Goal: Information Seeking & Learning: Check status

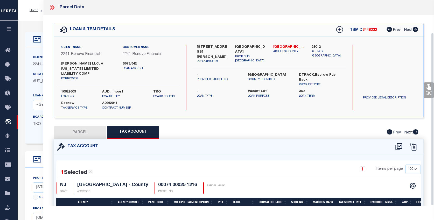
select select "100"
select select "25067"
select select "400"
select select "Escrow"
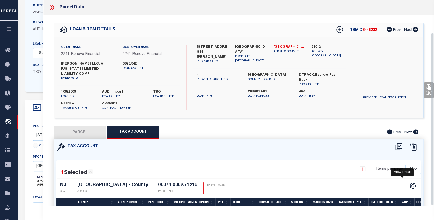
scroll to position [0, 43]
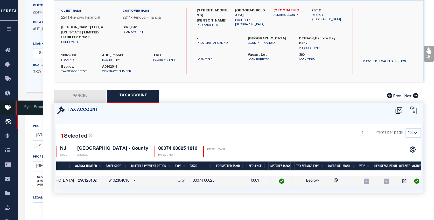
click at [6, 106] on icon at bounding box center [9, 107] width 8 height 6
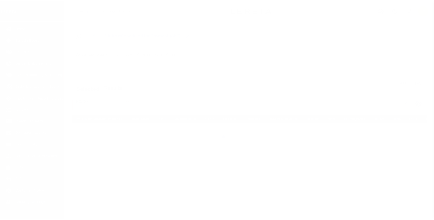
scroll to position [23, 0]
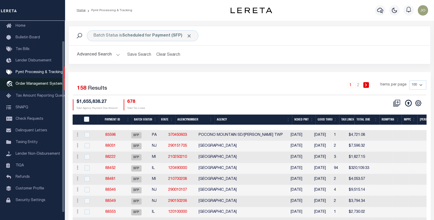
click at [28, 85] on span "Order Management System" at bounding box center [39, 84] width 47 height 4
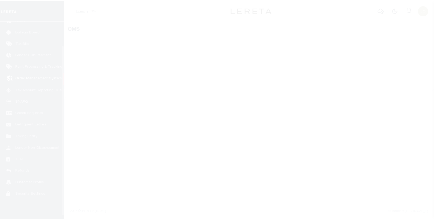
scroll to position [32, 0]
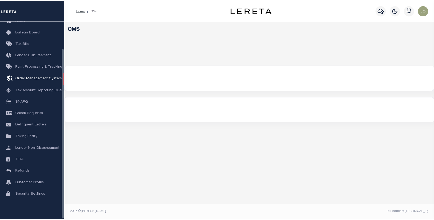
select select "200"
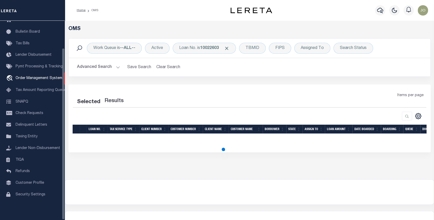
select select "200"
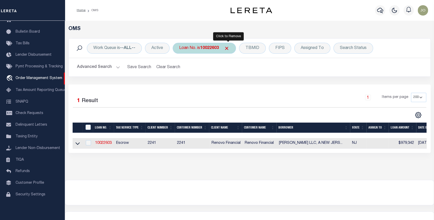
click at [228, 47] on span "Click to Remove" at bounding box center [226, 48] width 5 height 5
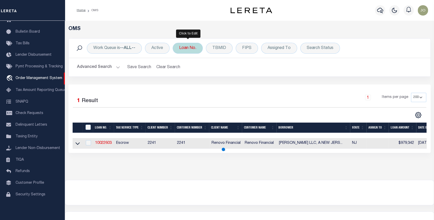
click at [188, 47] on div "Loan No." at bounding box center [188, 48] width 30 height 11
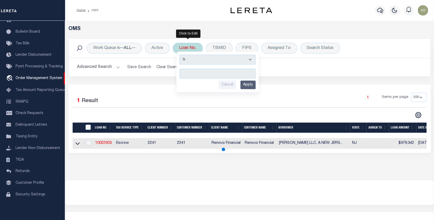
click at [186, 73] on input "text" at bounding box center [217, 74] width 76 height 10
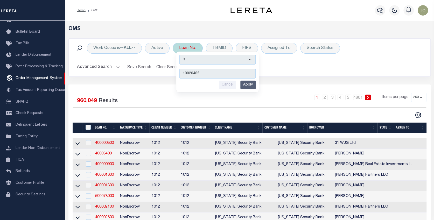
type input "10020485"
click at [251, 81] on input "Apply" at bounding box center [247, 85] width 15 height 9
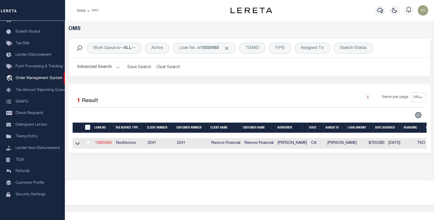
click at [106, 142] on link "10020485" at bounding box center [103, 143] width 17 height 4
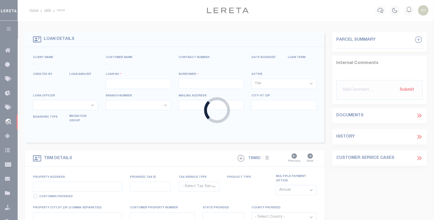
type input "10020485"
type input "[PERSON_NAME]"
select select
type input "12613 MIDDLESBROUGH AVE"
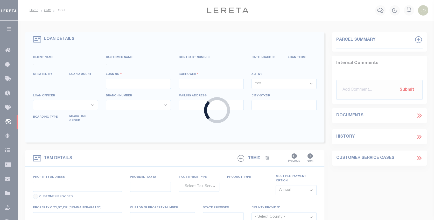
type input "HORIZON CITY TX 79928"
select select "10"
select select "NonEscrow"
select select "25067"
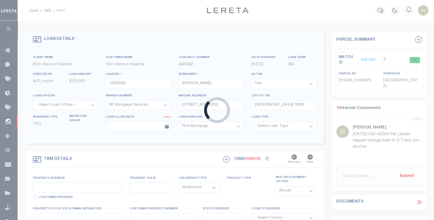
type input "1136 CATALINA ST"
type input "64419152"
select select
type input "LAGUNA BEACH, CA 92651"
type input "a0kUS000007eEhm"
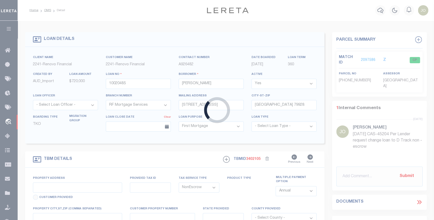
type input "CA"
type textarea "Liability Limited to Customer Provided Parcel"
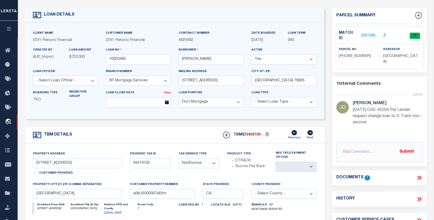
scroll to position [26, 0]
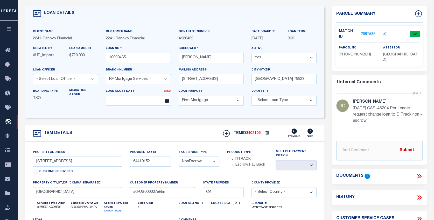
click at [368, 32] on link "2097586" at bounding box center [368, 34] width 15 height 5
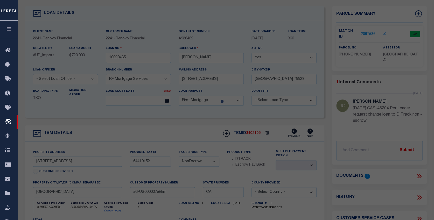
checkbox input "false"
select select "CP"
type input "EICHLER, BRIAN & JAIME"
select select "AGW"
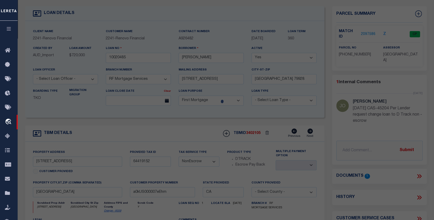
select select
type input "1136 CATALINA"
checkbox input "false"
type input "LAGUNA BEACH CA 92651-2952"
type textarea "N TR 99 BLK LOT 1 TR 99 LOT 1 SELY 30 FT NWLY 120 FT"
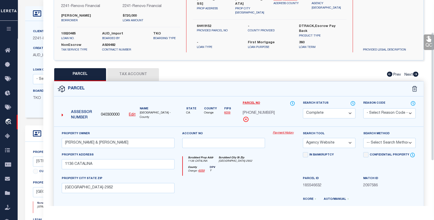
scroll to position [52, 0]
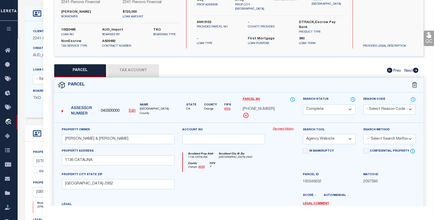
click at [123, 67] on button "Tax Account" at bounding box center [133, 70] width 52 height 13
select select "100"
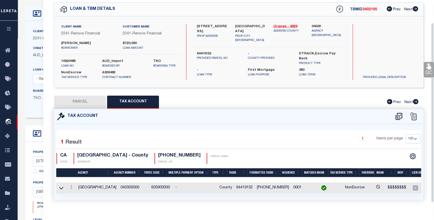
scroll to position [26, 0]
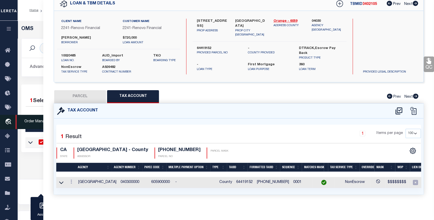
click at [6, 121] on icon "travel_explore" at bounding box center [9, 122] width 8 height 7
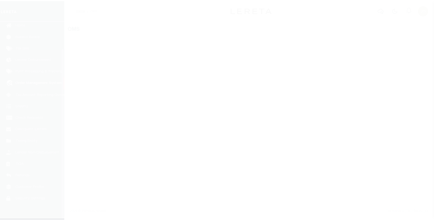
scroll to position [32, 0]
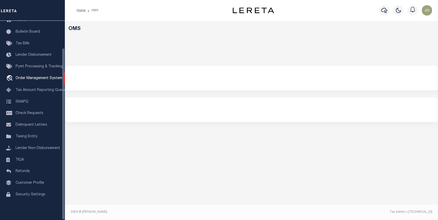
select select "200"
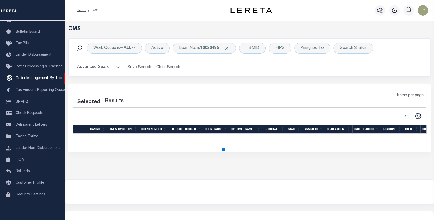
select select "200"
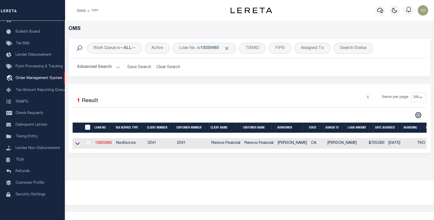
click at [103, 140] on td "10020485" at bounding box center [103, 143] width 21 height 11
checkbox input "true"
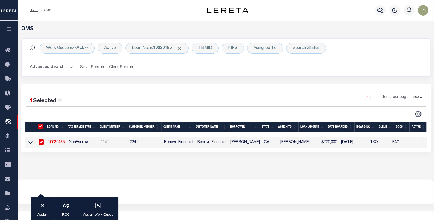
click at [58, 142] on link "10020485" at bounding box center [56, 143] width 17 height 4
type input "10020485"
type input "[PERSON_NAME]"
select select
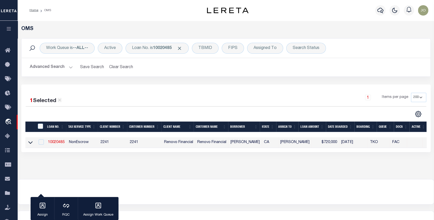
type input "12613 MIDDLESBROUGH AVE"
type input "HORIZON CITY TX 79928"
select select "10"
select select "NonEscrow"
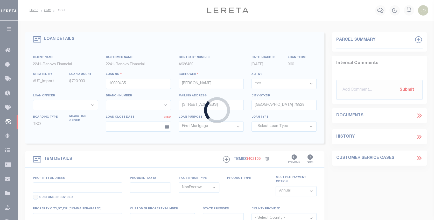
type input "1136 CATALINA ST"
type input "64419152"
select select
type input "LAGUNA BEACH, CA 92651"
type input "a0kUS000007eEhm"
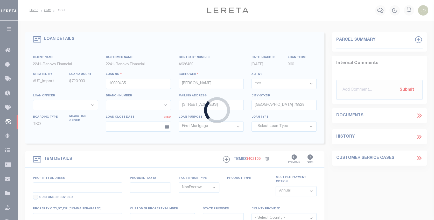
type input "CA"
type textarea "Liability Limited to Customer Provided Parcel"
select select "25067"
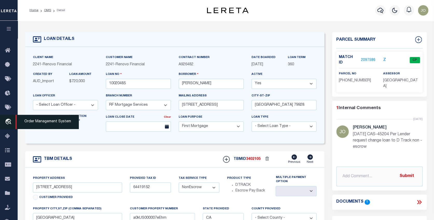
click at [9, 118] on link "travel_explore Order Management System" at bounding box center [9, 122] width 18 height 15
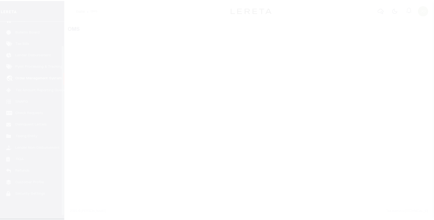
scroll to position [32, 0]
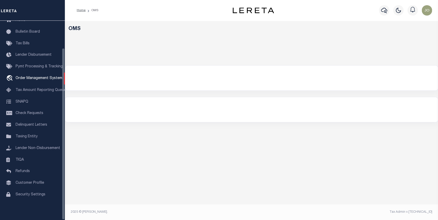
select select "200"
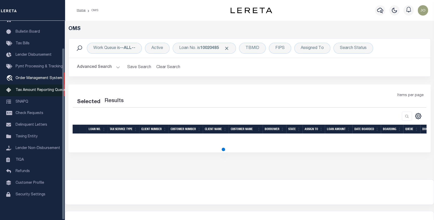
select select "200"
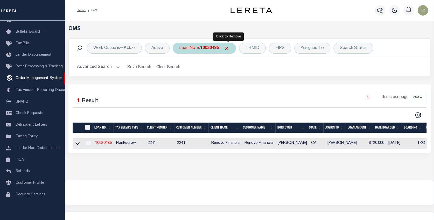
click at [228, 46] on span "Click to Remove" at bounding box center [226, 48] width 5 height 5
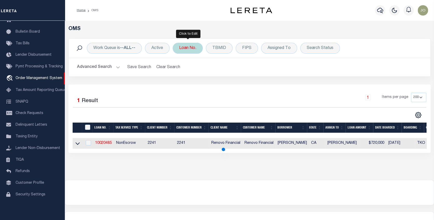
click at [190, 47] on div "Loan No." at bounding box center [188, 48] width 30 height 11
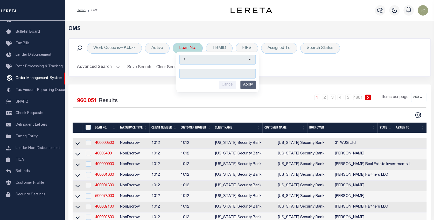
click at [182, 74] on input "text" at bounding box center [217, 74] width 76 height 10
type input "40004933"
click at [253, 84] on input "Apply" at bounding box center [247, 85] width 15 height 9
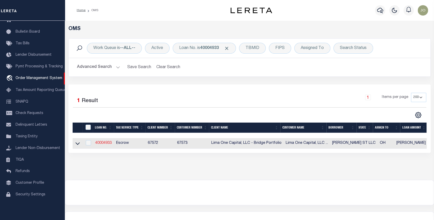
click at [106, 143] on link "40004933" at bounding box center [103, 143] width 17 height 4
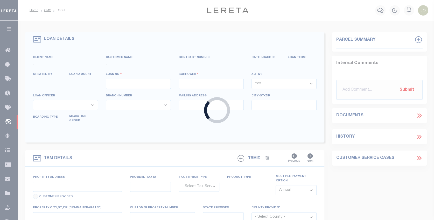
type input "40004933"
type input "[PERSON_NAME] ST LLC"
select select
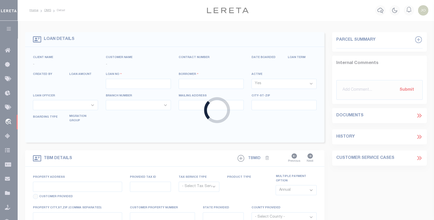
select select
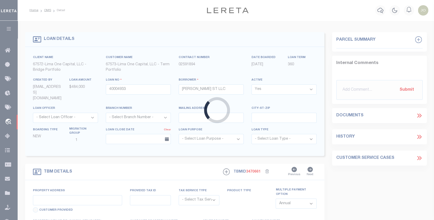
type input "[STREET_ADDRESS][PERSON_NAME]"
radio input "true"
select select "Escrow"
select select
type input "AKRON OH 44320"
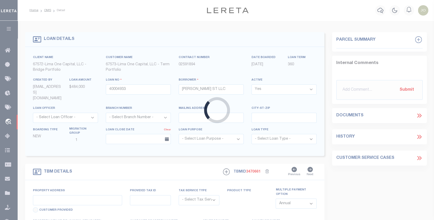
type input "40004933-3"
type input "OH"
type textarea "SEE FILE1"
type textarea "Compare"
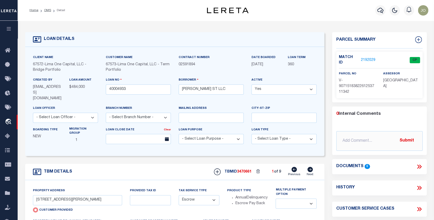
click at [310, 167] on icon at bounding box center [309, 169] width 5 height 5
type input "628 GLENDORA AVENUE"
radio input "false"
select select
type input "40004933-5"
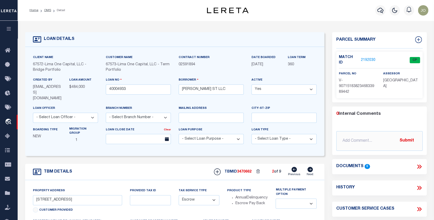
click at [293, 167] on icon at bounding box center [294, 169] width 5 height 5
type input "[STREET_ADDRESS][PERSON_NAME]"
radio input "true"
select select
type input "40004933-3"
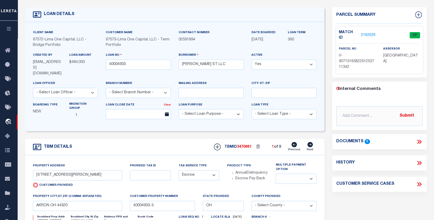
scroll to position [26, 0]
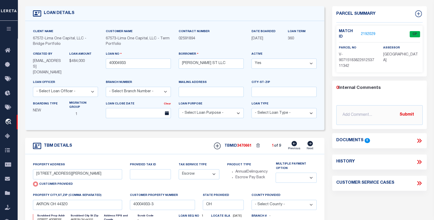
click at [368, 32] on link "2192029" at bounding box center [368, 34] width 15 height 5
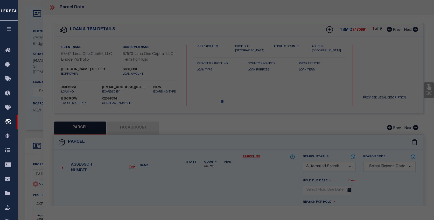
checkbox input "false"
select select "CP"
select select "AGW"
select select
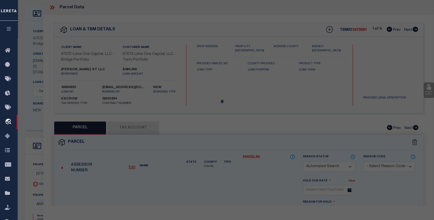
type input "[STREET_ADDRESS][PERSON_NAME]"
checkbox input "false"
type input "AKRON OH 44320"
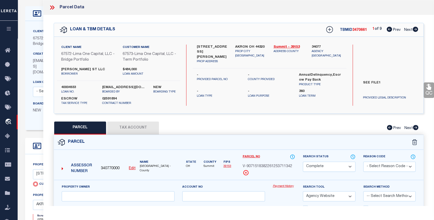
click at [286, 187] on link "Payment History" at bounding box center [284, 186] width 22 height 4
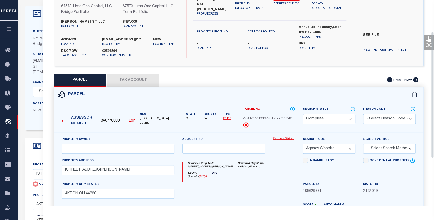
scroll to position [52, 0]
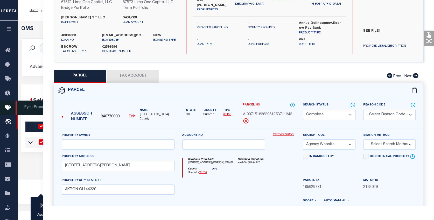
click at [23, 107] on span "Pymt Processing & Tracking" at bounding box center [48, 108] width 64 height 14
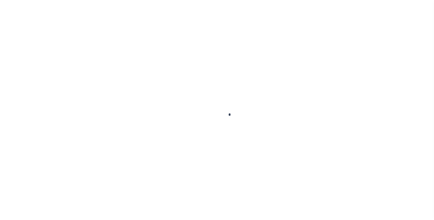
scroll to position [23, 0]
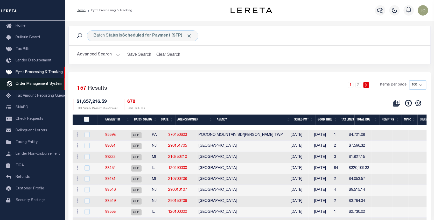
click at [24, 85] on span "Order Management System" at bounding box center [39, 84] width 47 height 4
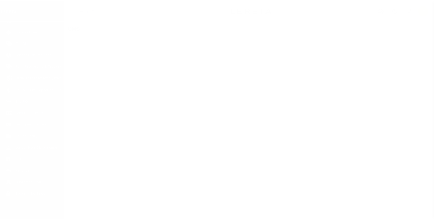
scroll to position [32, 0]
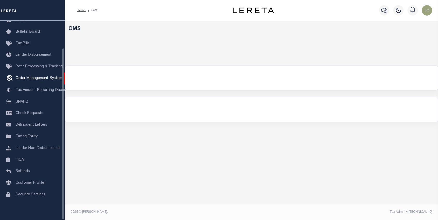
select select "200"
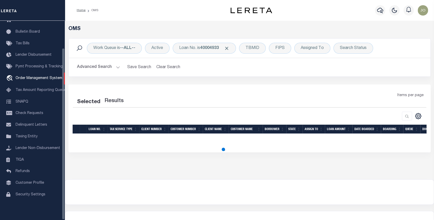
select select "200"
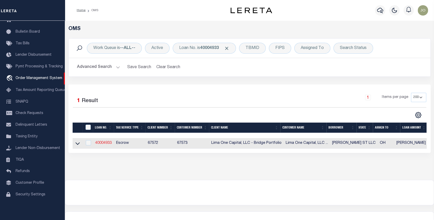
click at [104, 141] on link "40004933" at bounding box center [103, 143] width 17 height 4
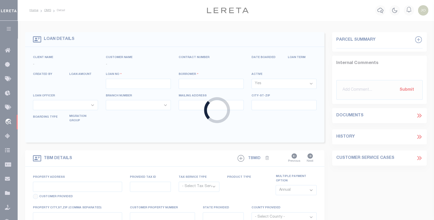
type input "40004933"
type input "[PERSON_NAME] ST LLC"
select select
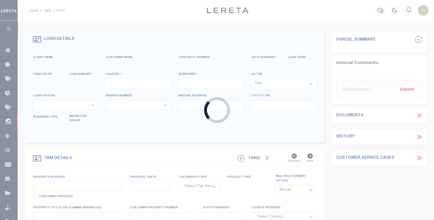
select select
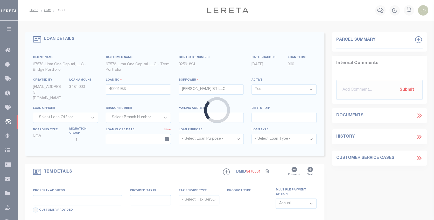
type input "[STREET_ADDRESS][PERSON_NAME]"
radio input "true"
select select "Escrow"
select select
type input "AKRON OH 44320"
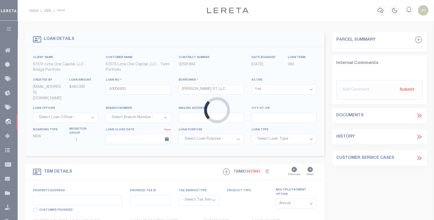
type input "40004933-3"
type input "OH"
type textarea "SEE FILE1"
type textarea "Compare"
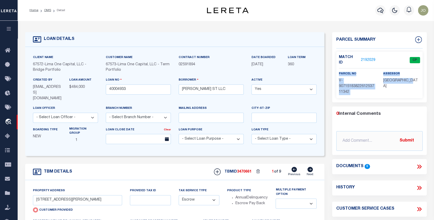
drag, startPoint x: 339, startPoint y: 67, endPoint x: 417, endPoint y: 76, distance: 78.9
click at [417, 76] on div "parcel no V-9071518382261253711342 assessor [GEOGRAPHIC_DATA]" at bounding box center [379, 83] width 89 height 24
click at [371, 64] on div "Match ID 2192029 CP parcel no assessor" at bounding box center [379, 75] width 86 height 47
